Goal: Information Seeking & Learning: Check status

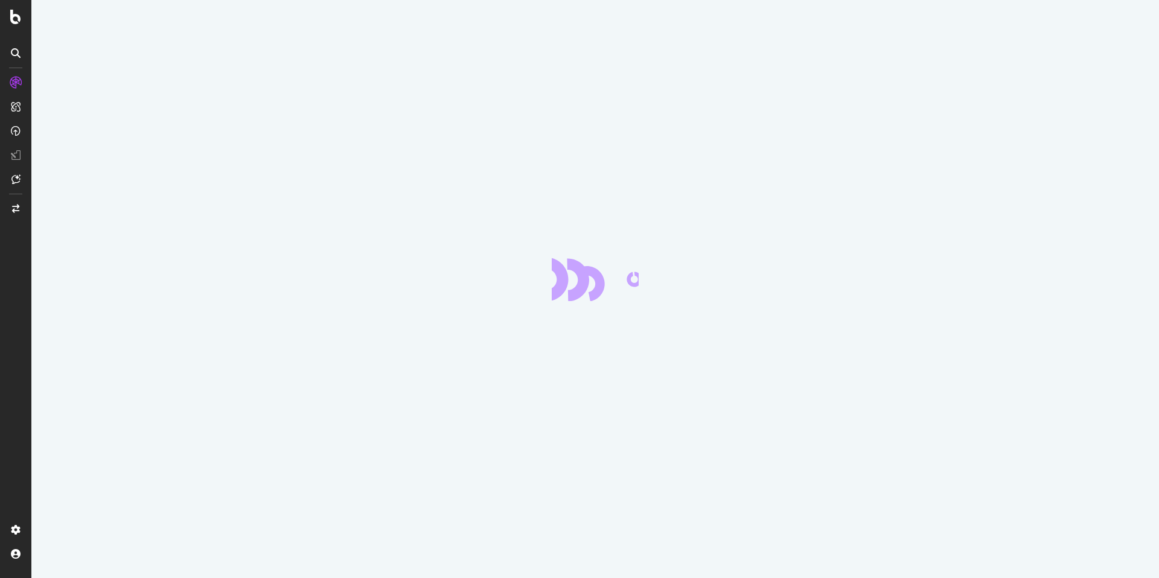
click at [886, 49] on div at bounding box center [595, 289] width 1128 height 578
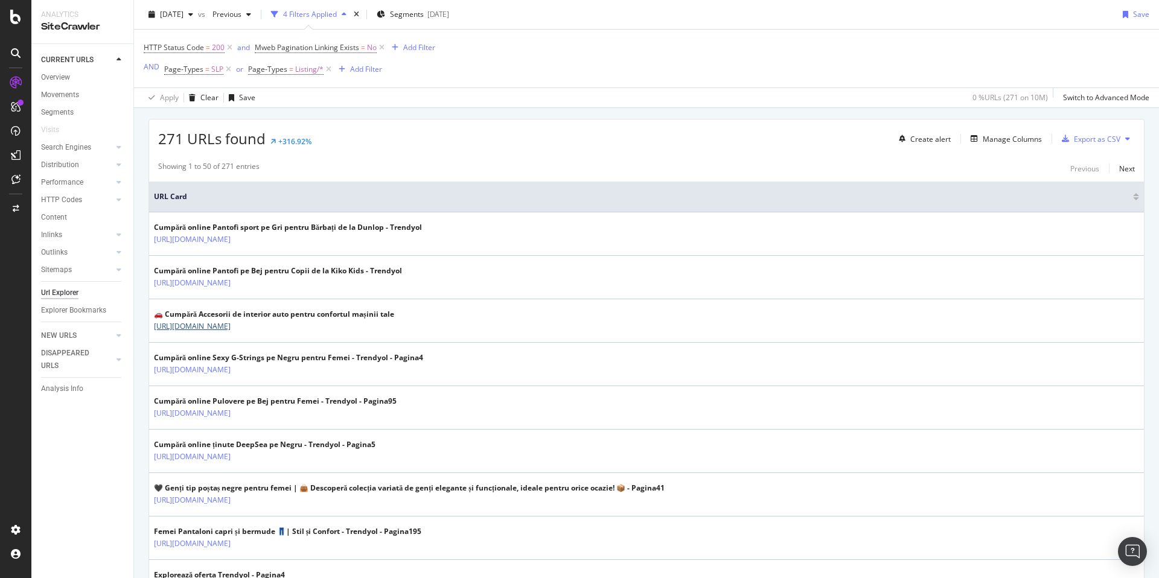
scroll to position [103, 0]
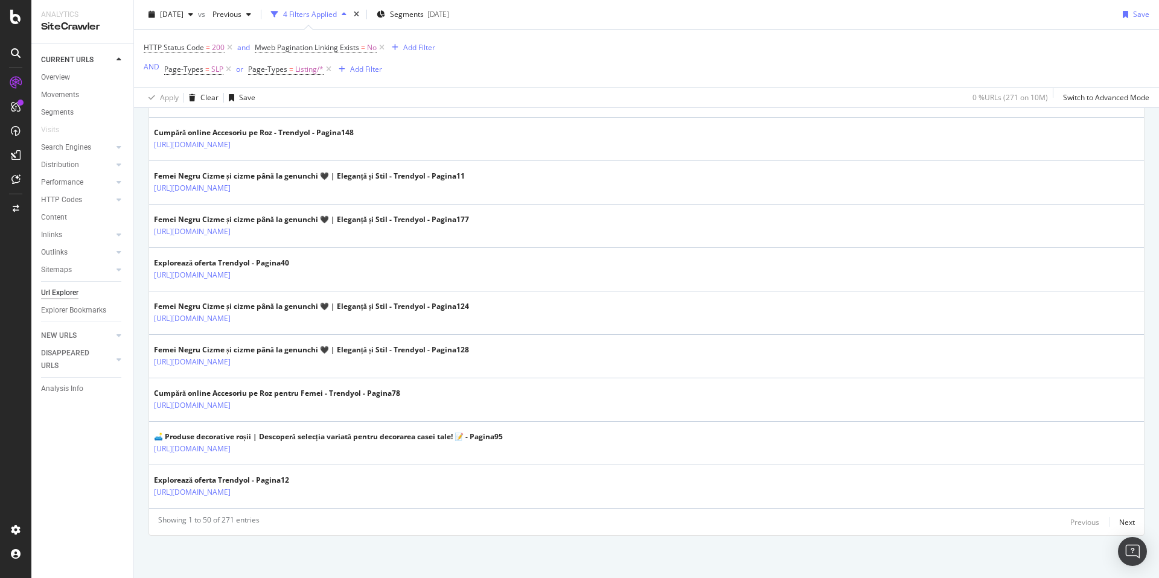
scroll to position [2105, 0]
click at [1122, 523] on div "Next" at bounding box center [1127, 522] width 16 height 10
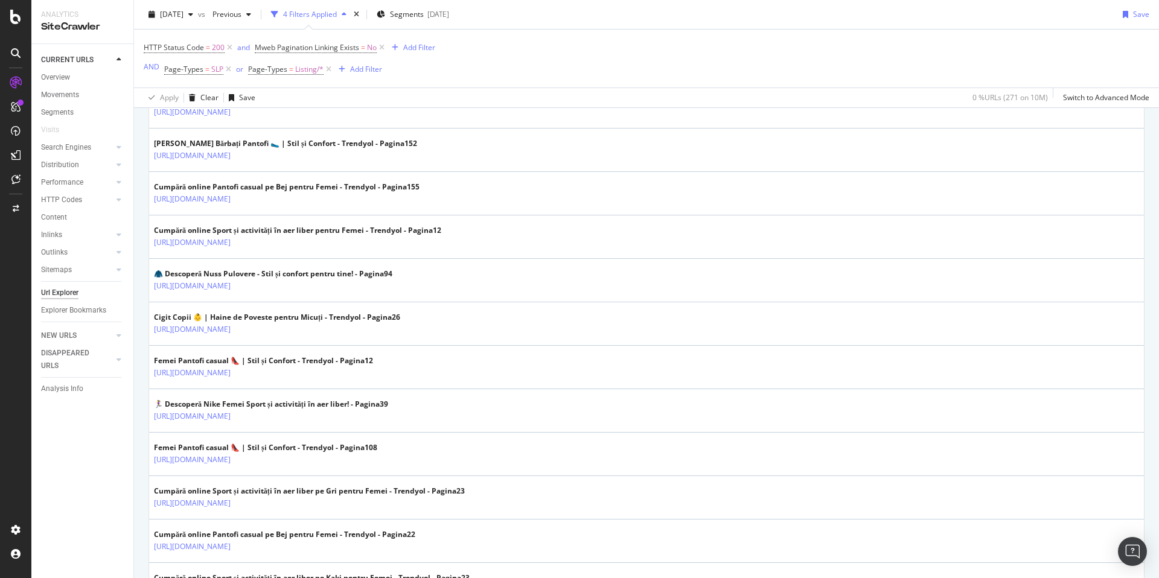
scroll to position [2082, 0]
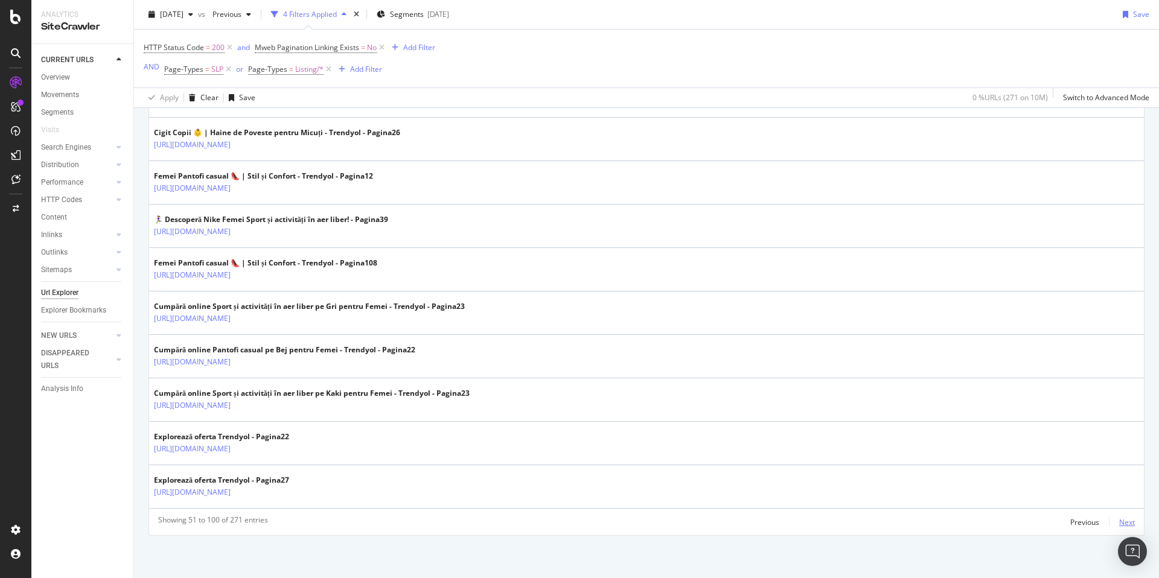
click at [1119, 526] on div "Next" at bounding box center [1127, 522] width 16 height 10
click at [1119, 520] on div "Next" at bounding box center [1127, 522] width 16 height 10
click at [1119, 523] on div "Next" at bounding box center [1127, 522] width 16 height 10
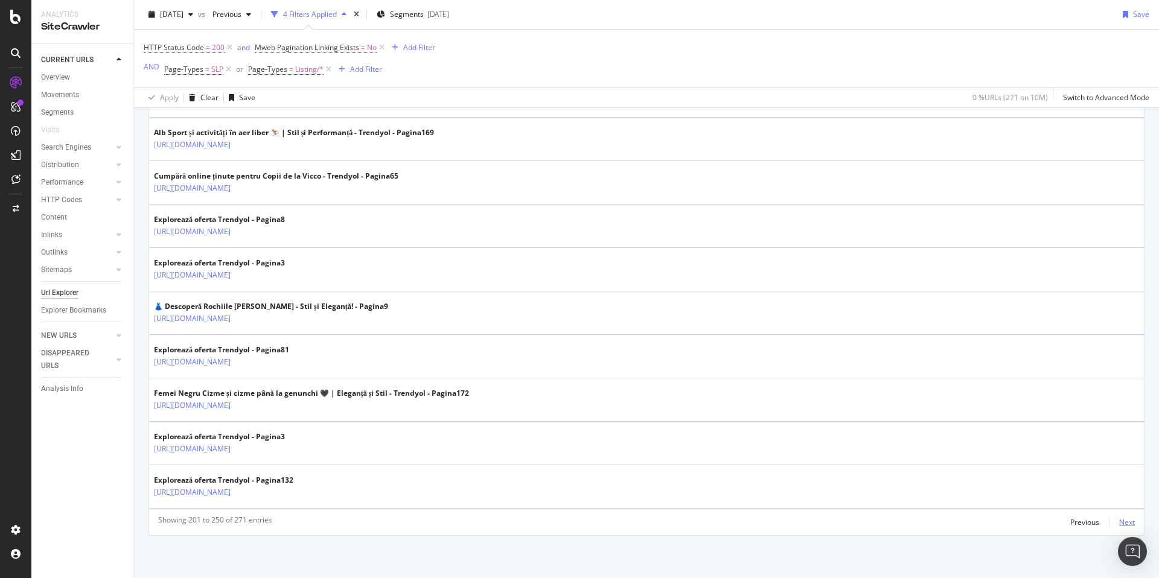
click at [1121, 518] on div "Next" at bounding box center [1127, 522] width 16 height 10
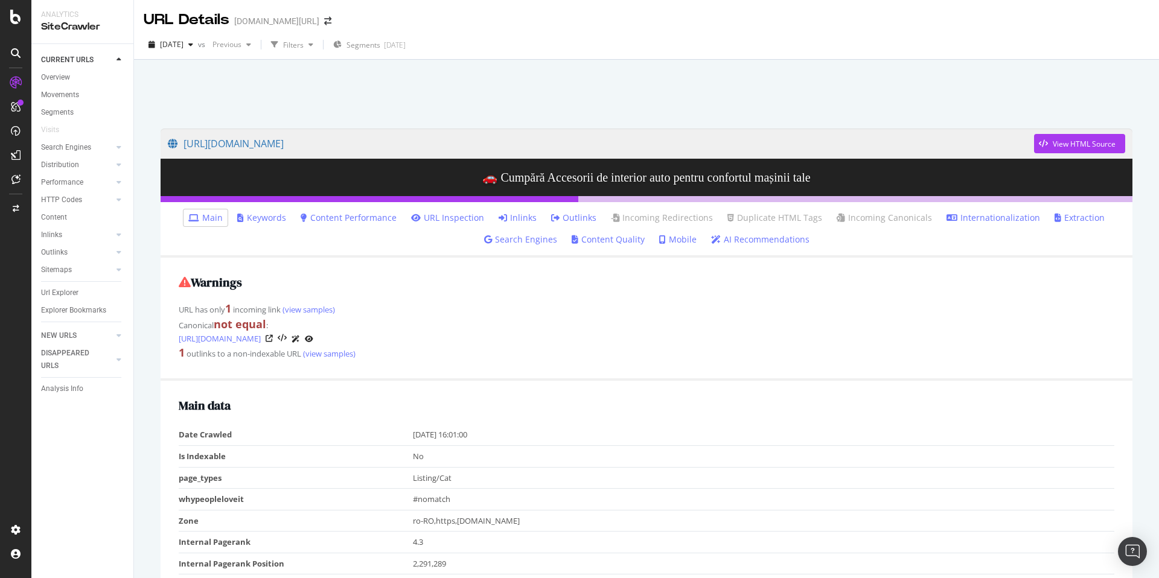
click at [514, 216] on link "Inlinks" at bounding box center [518, 218] width 38 height 12
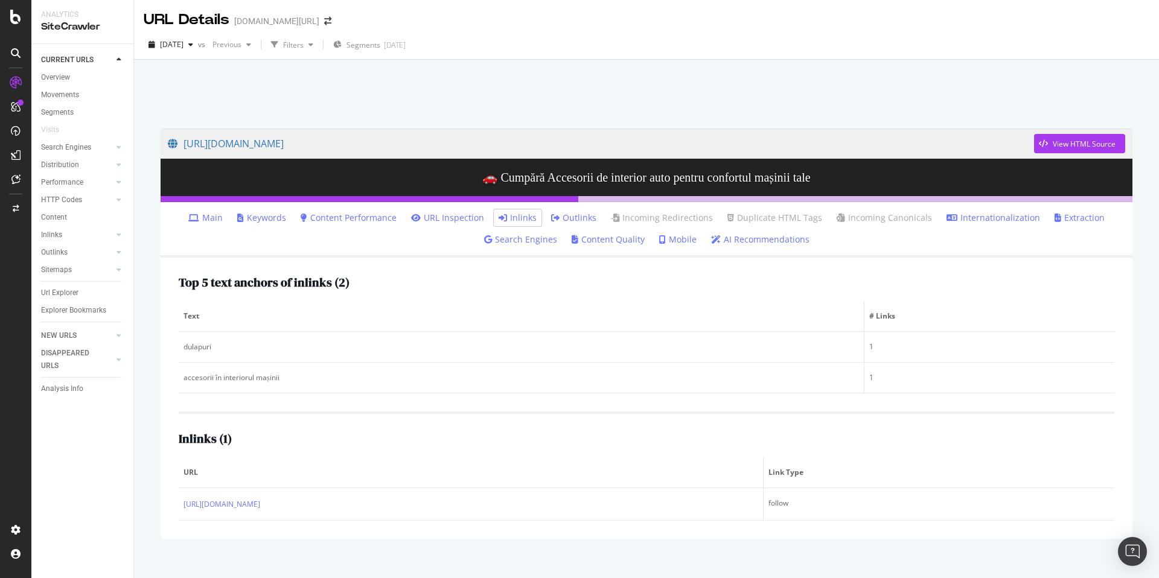
click at [564, 77] on div at bounding box center [647, 90] width 996 height 51
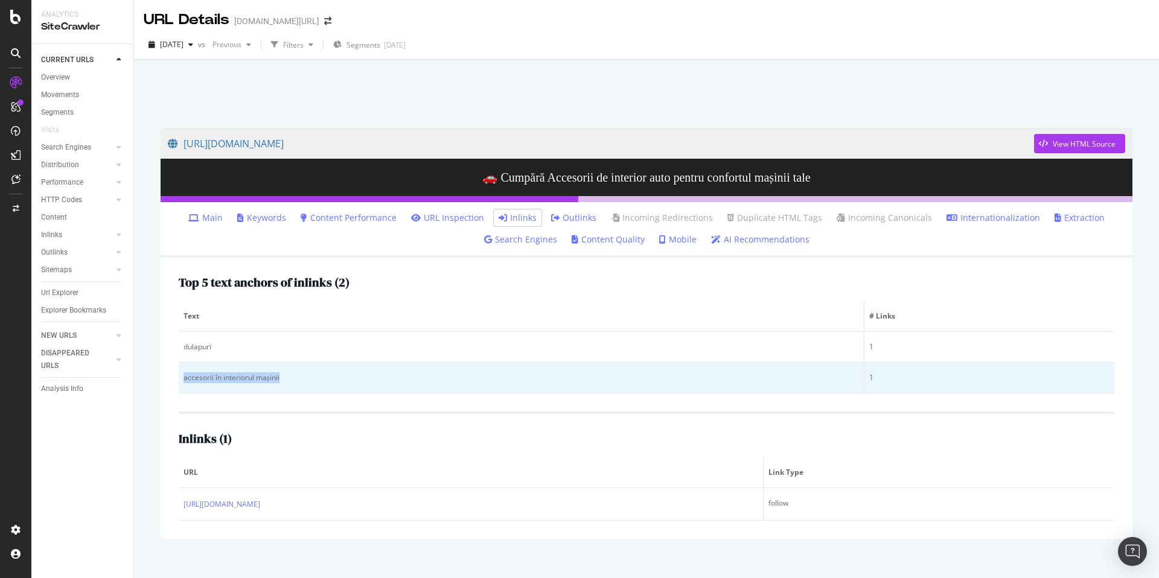
drag, startPoint x: 292, startPoint y: 378, endPoint x: 184, endPoint y: 377, distance: 107.5
click at [184, 377] on div "accesorii în interiorul mașinii" at bounding box center [522, 378] width 676 height 11
copy div "accesorii în interiorul mașinii"
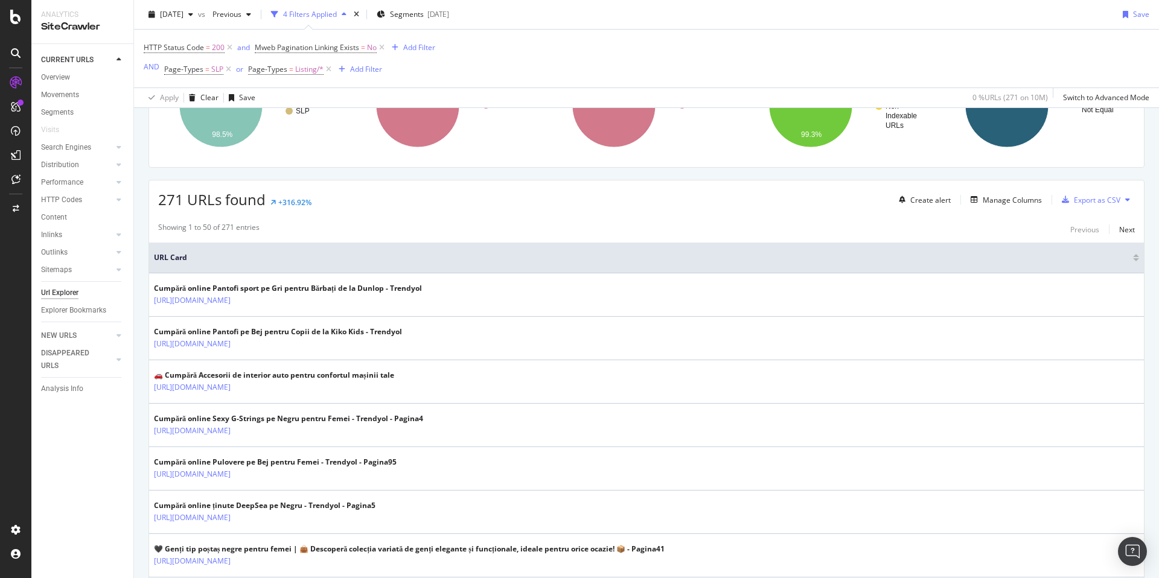
scroll to position [172, 0]
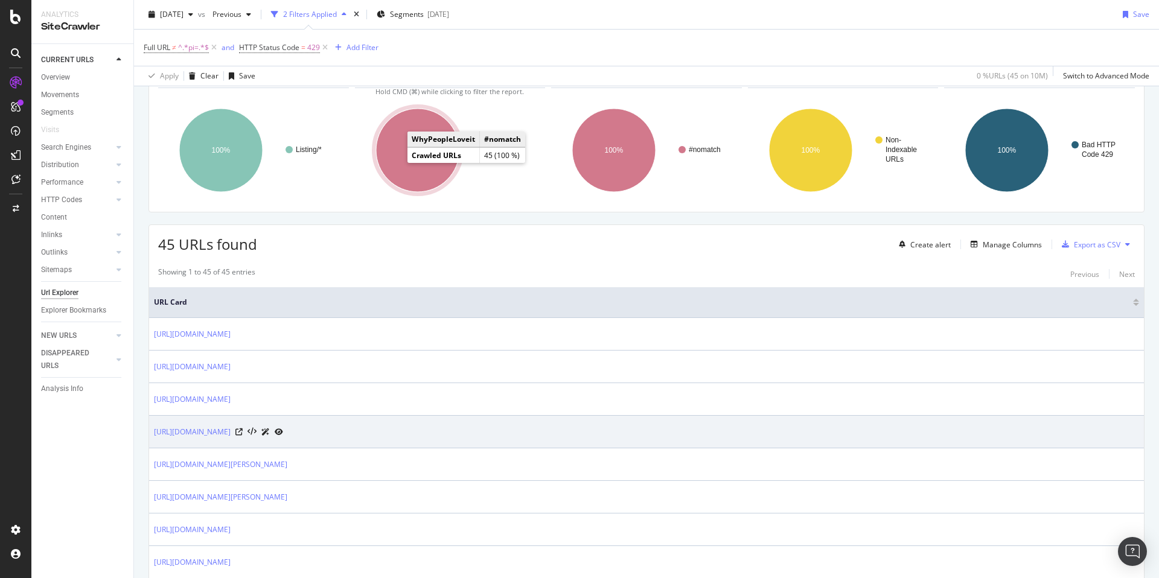
scroll to position [103, 0]
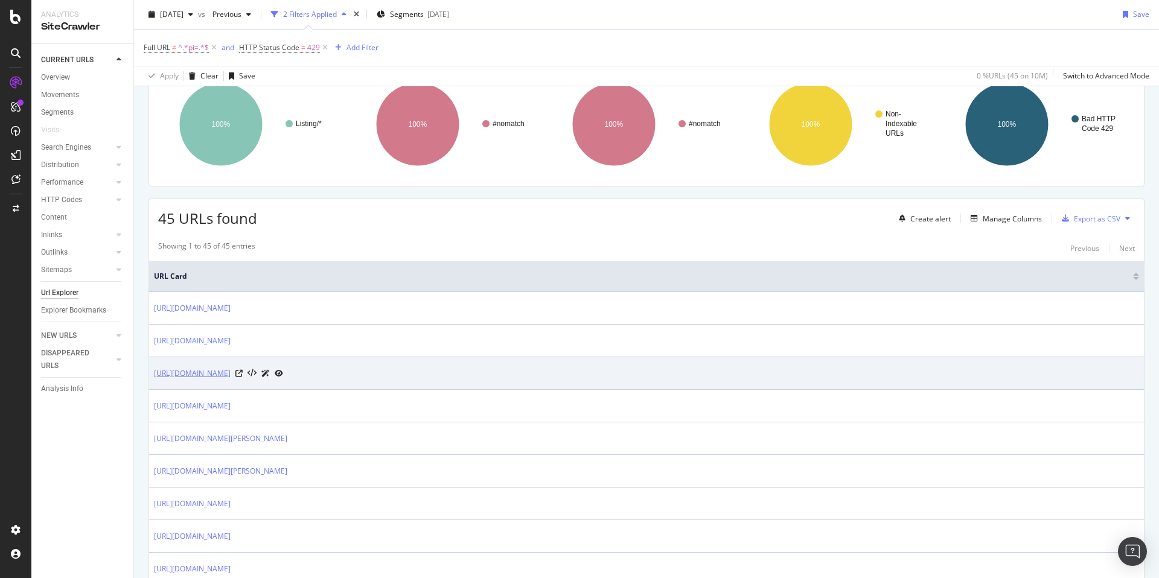
copy link "[URL][DOMAIN_NAME]"
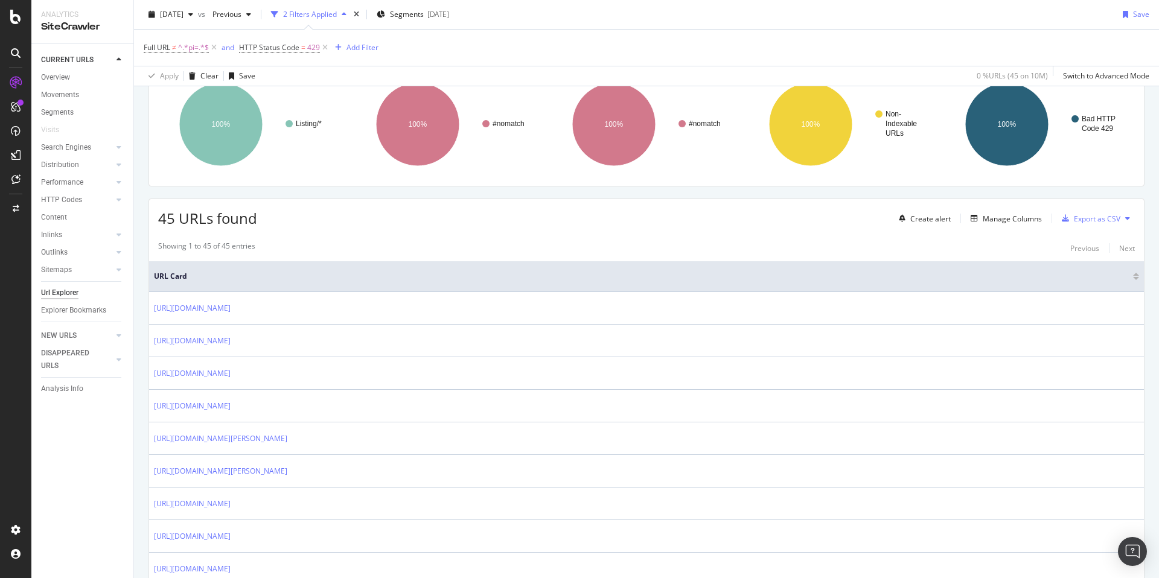
scroll to position [327, 0]
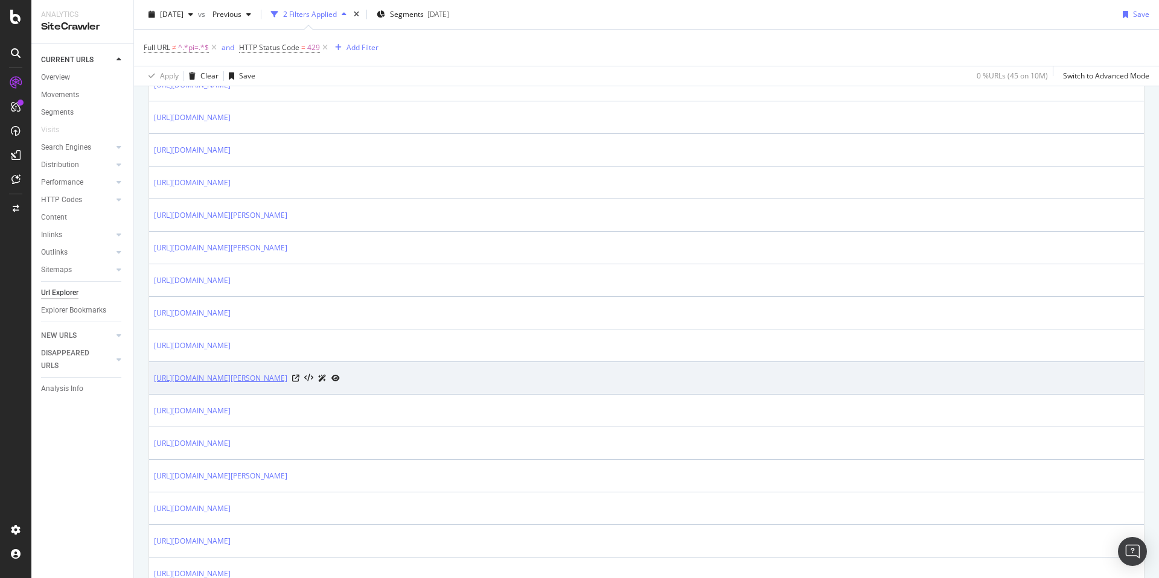
copy link "[URL][DOMAIN_NAME][PERSON_NAME]"
